Goal: Navigation & Orientation: Find specific page/section

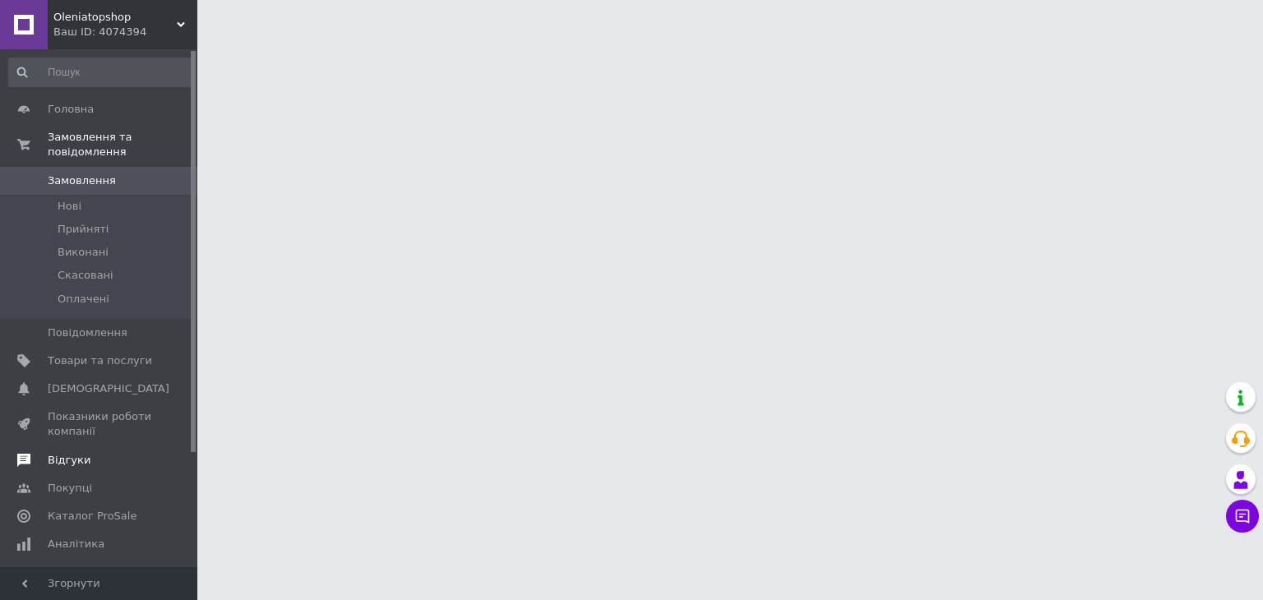
click at [109, 453] on span "Відгуки" at bounding box center [100, 460] width 104 height 15
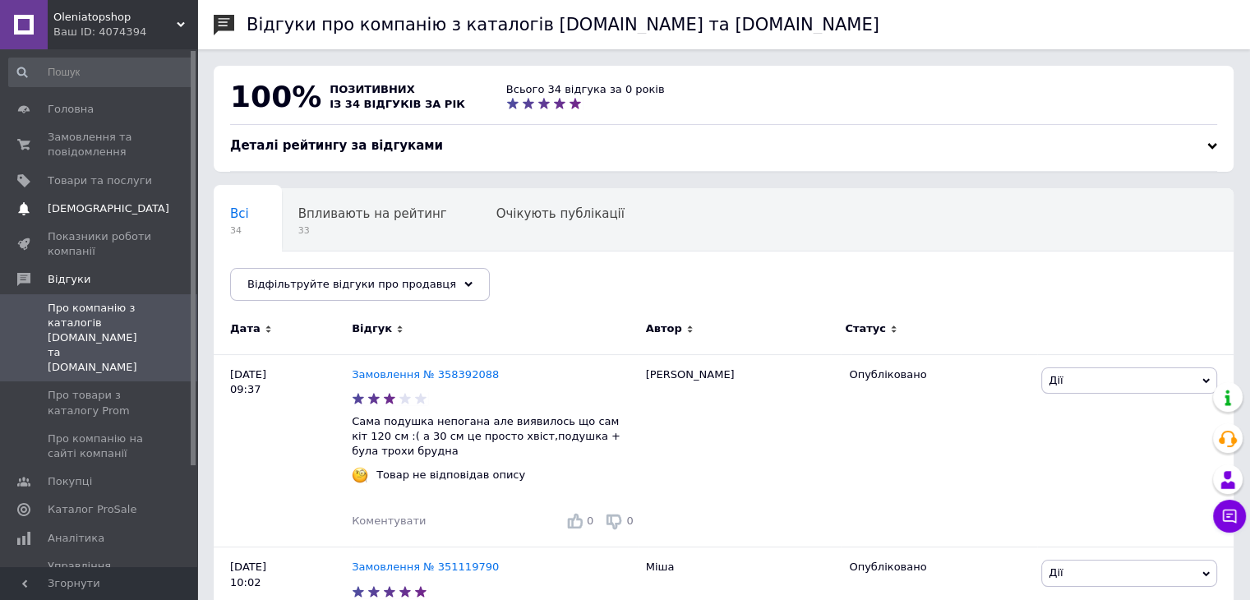
click at [143, 195] on link "Сповіщення 0 0" at bounding box center [101, 209] width 202 height 28
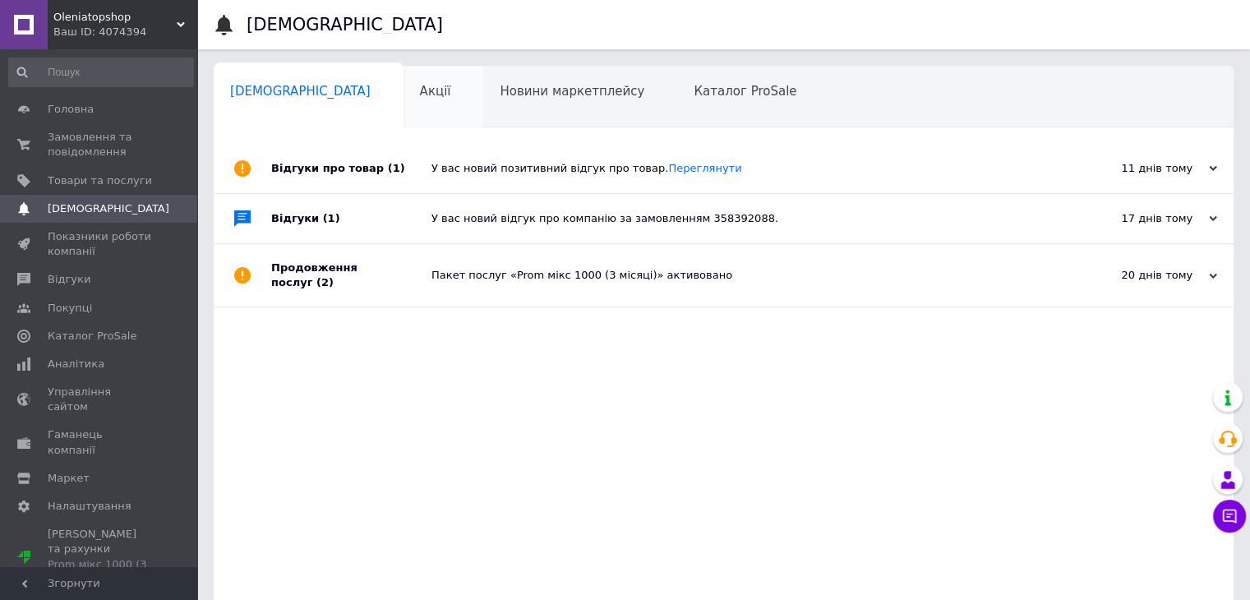
click at [420, 98] on span "Акції" at bounding box center [435, 91] width 31 height 15
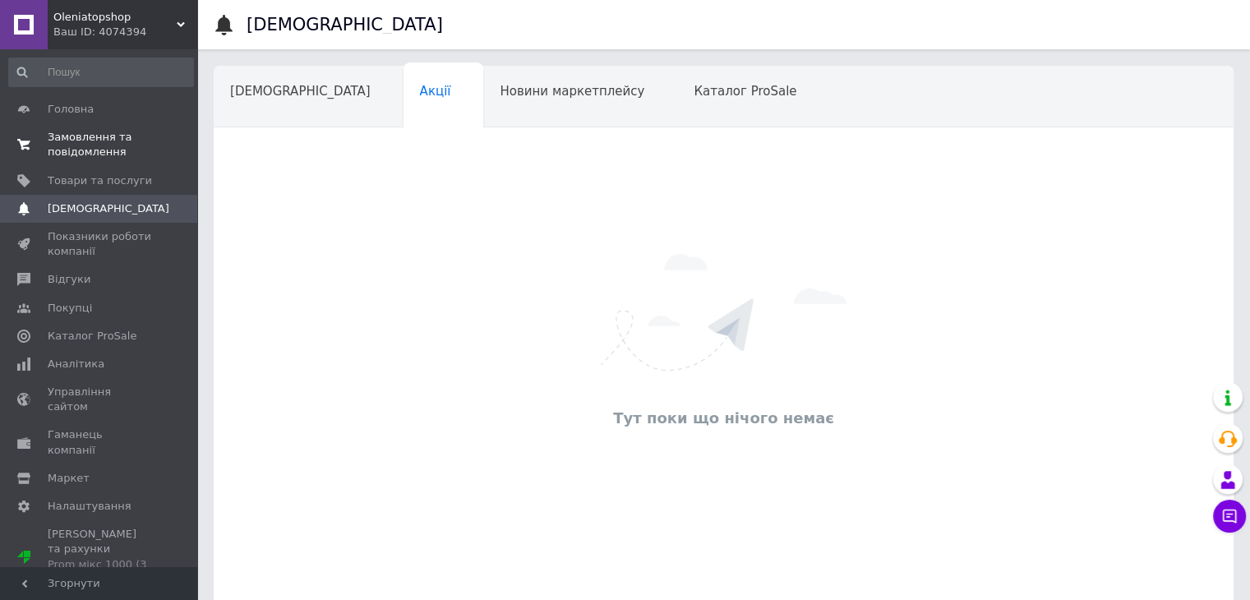
click at [118, 158] on span "Замовлення та повідомлення" at bounding box center [100, 145] width 104 height 30
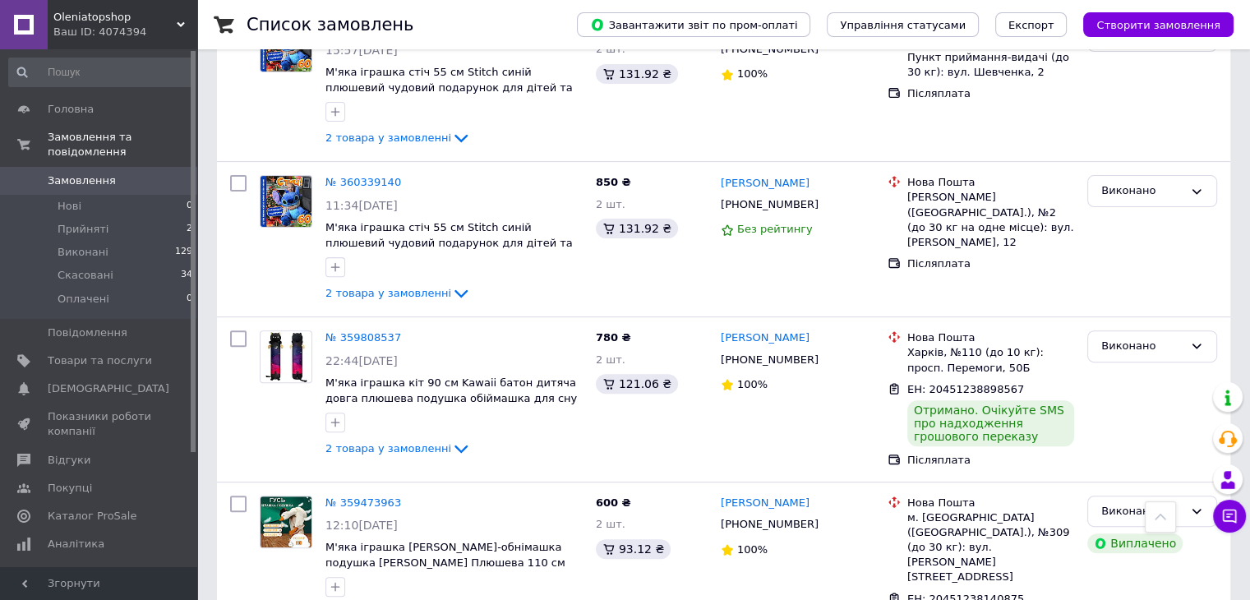
scroll to position [575, 0]
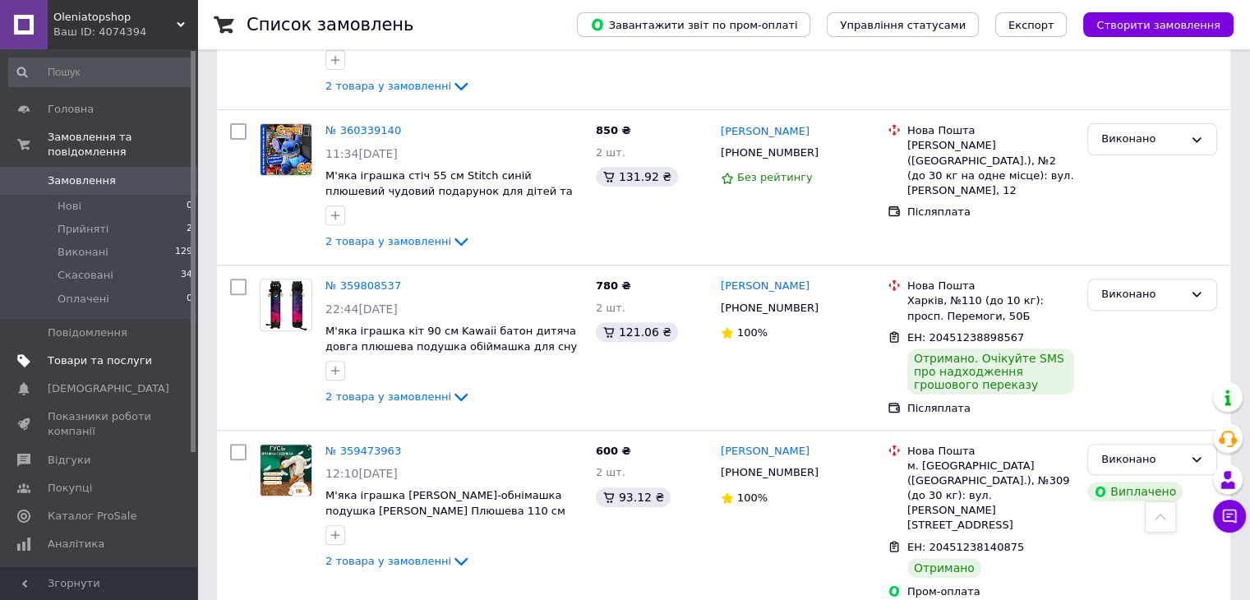
click at [87, 353] on span "Товари та послуги" at bounding box center [100, 360] width 104 height 15
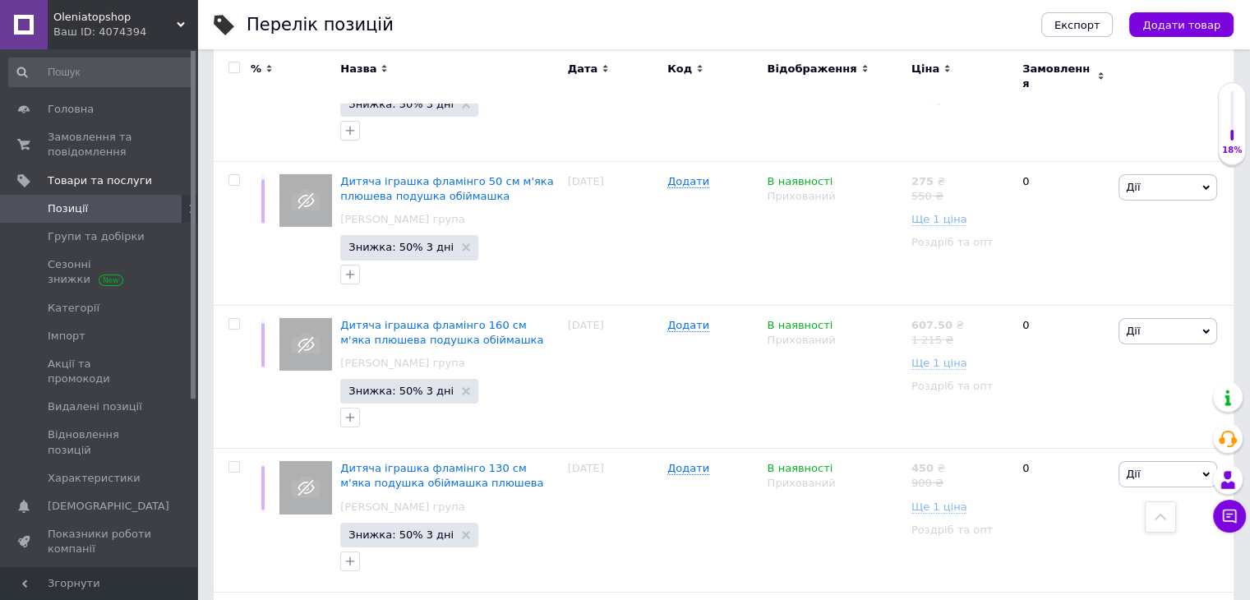
scroll to position [5425, 0]
